Goal: Find specific page/section: Find specific page/section

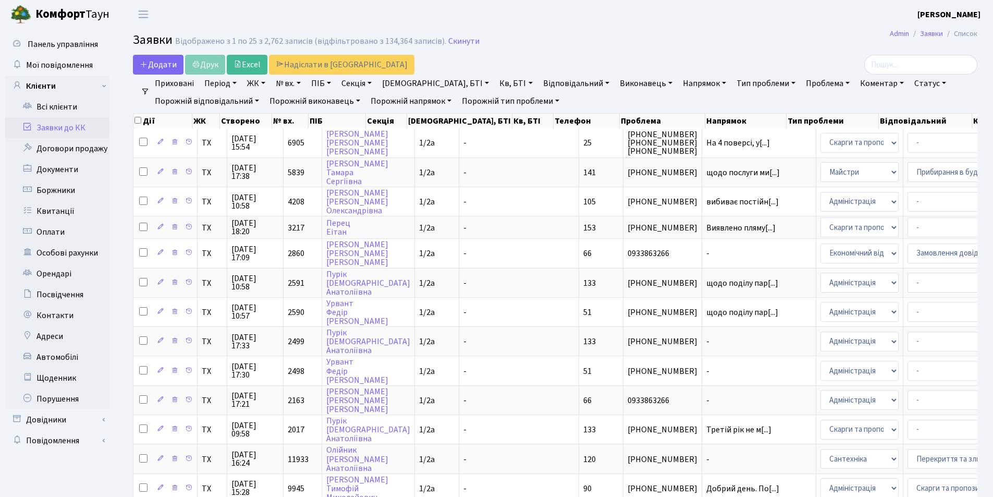
select select "25"
click at [920, 64] on input "search" at bounding box center [920, 65] width 113 height 20
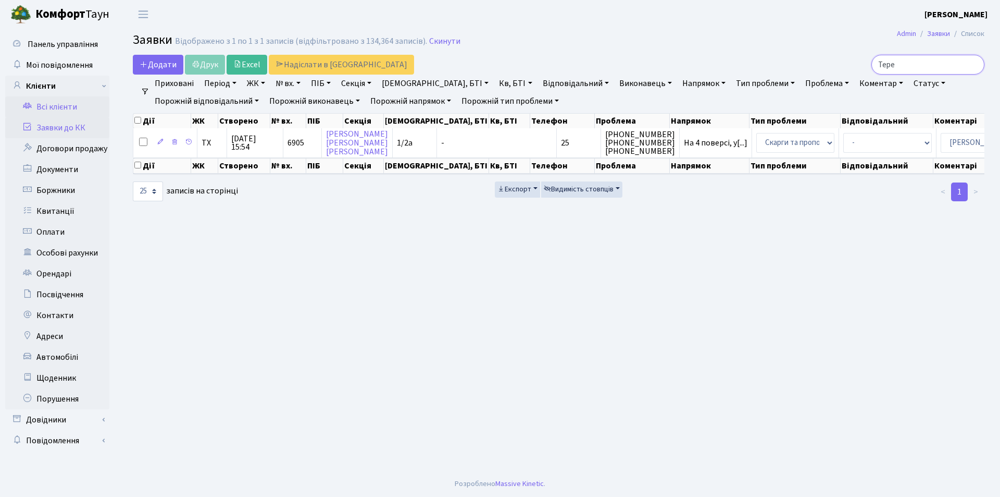
type input "Тере"
click at [68, 107] on link "Всі клієнти" at bounding box center [57, 106] width 104 height 21
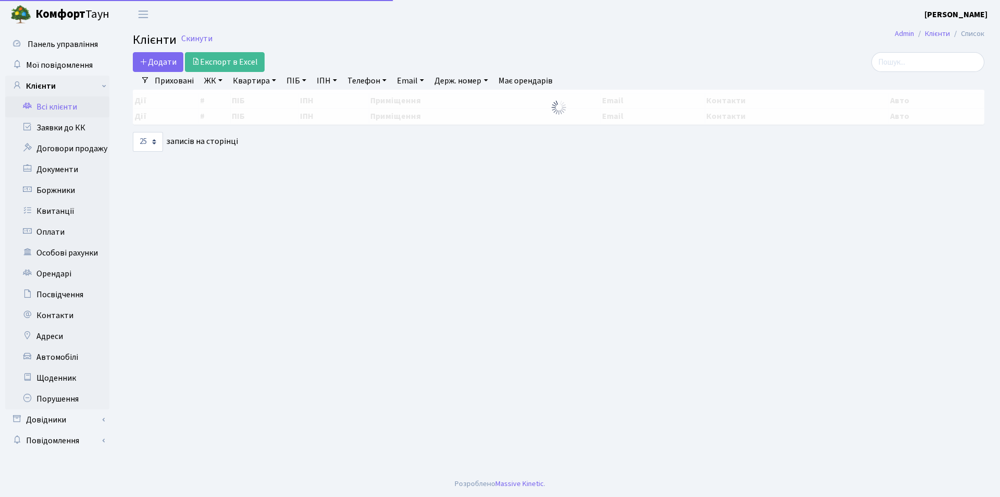
select select "25"
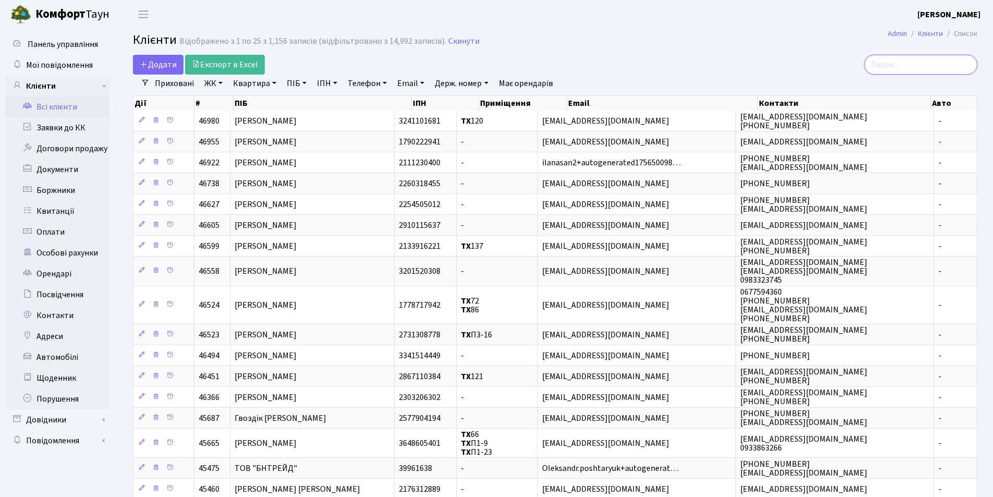
click at [911, 68] on input "search" at bounding box center [920, 65] width 113 height 20
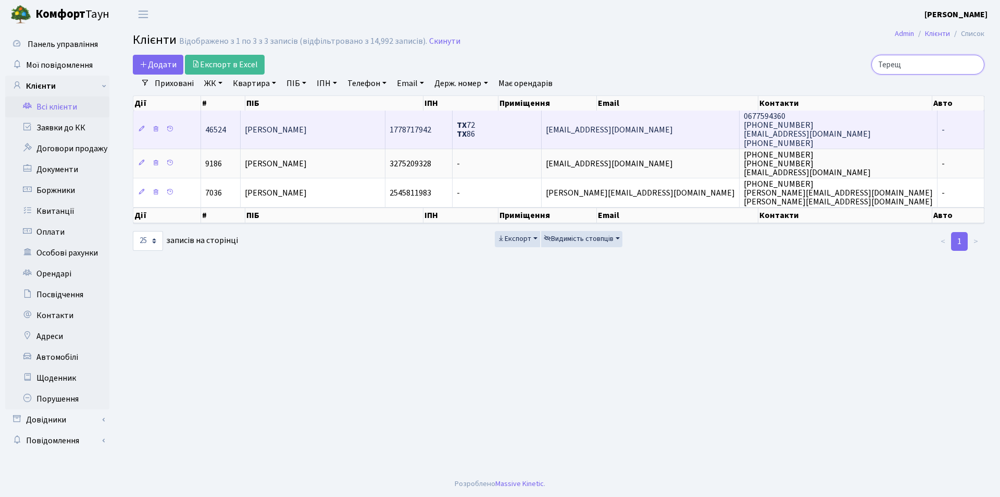
type input "Терещ"
click at [307, 129] on span "[PERSON_NAME]" at bounding box center [276, 129] width 62 height 11
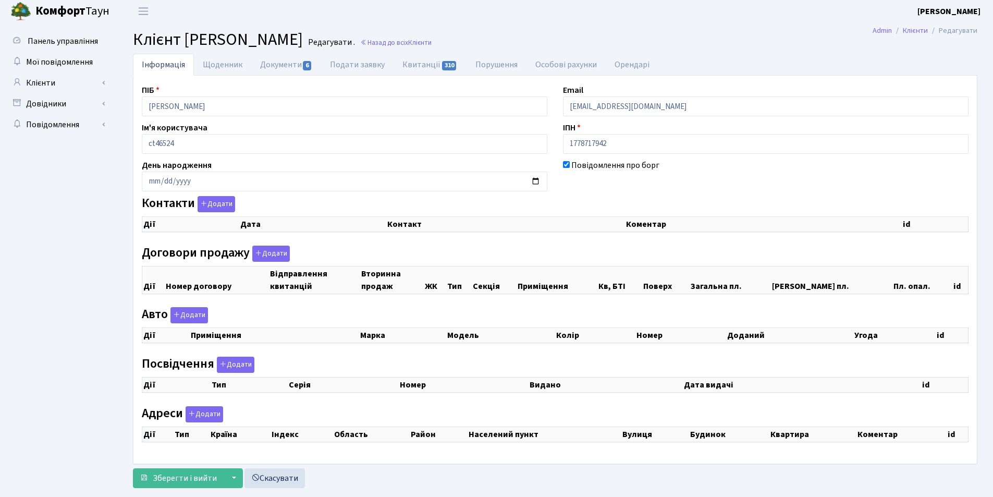
scroll to position [26, 0]
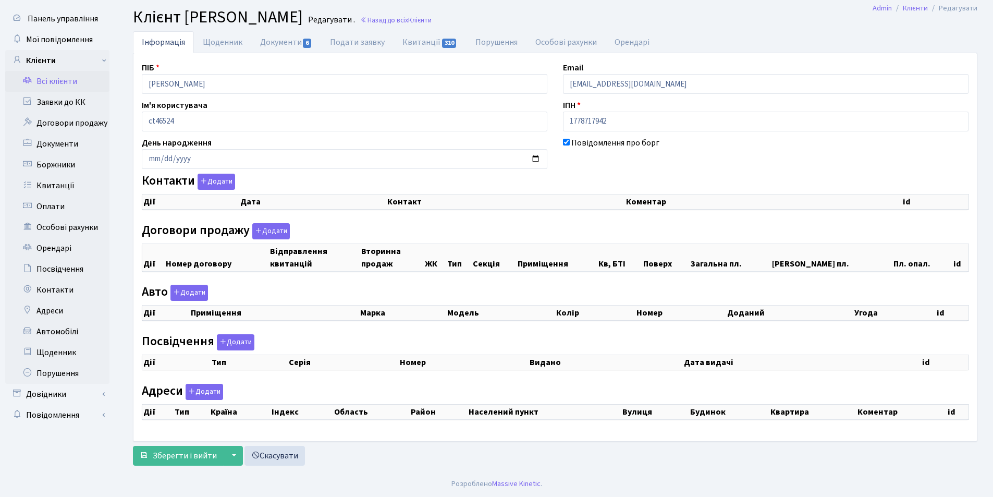
checkbox input "true"
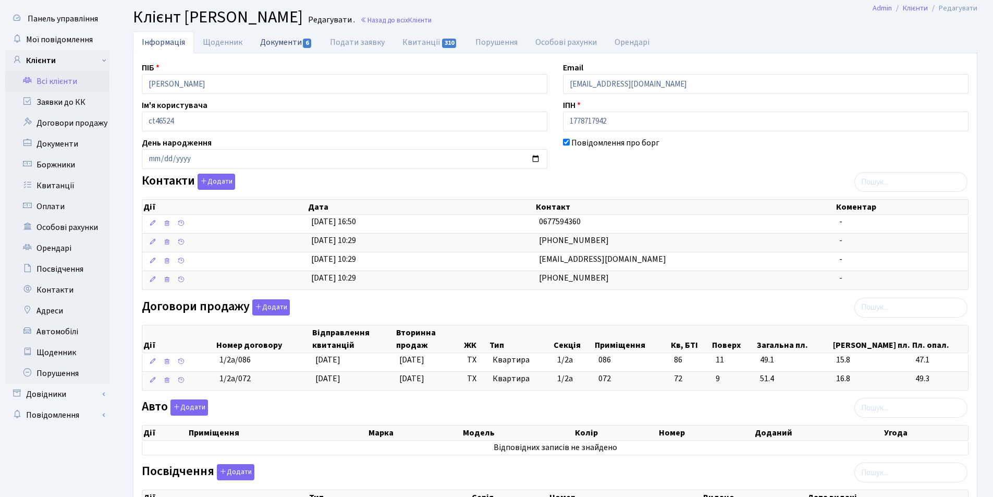
click at [283, 39] on link "Документи 6" at bounding box center [286, 41] width 70 height 21
select select "25"
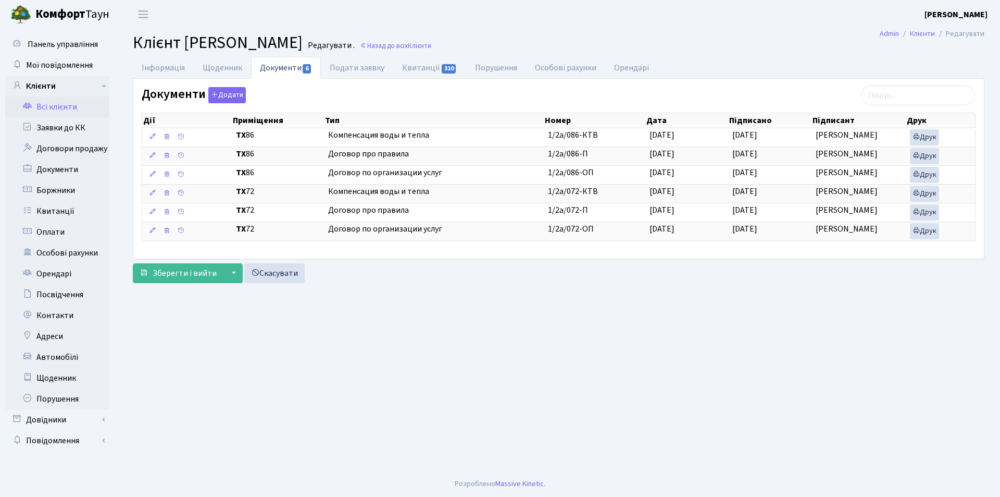
click at [56, 111] on link "Всі клієнти" at bounding box center [57, 106] width 104 height 21
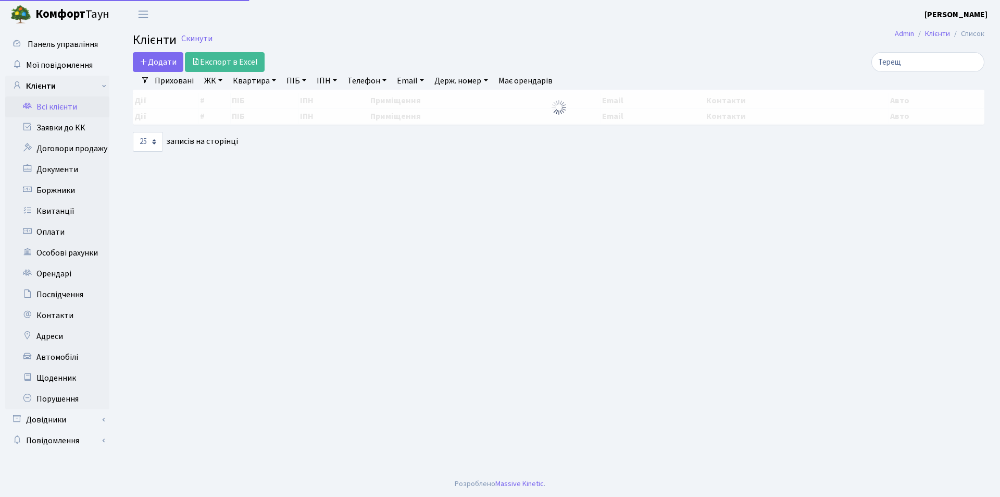
select select "25"
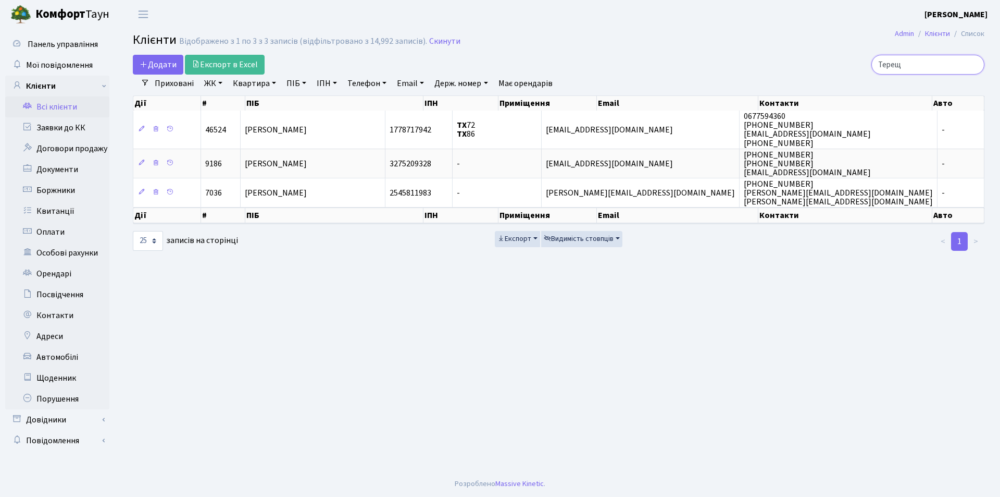
click at [976, 64] on input "Терещ" at bounding box center [928, 65] width 113 height 20
